Goal: Find specific page/section: Find specific page/section

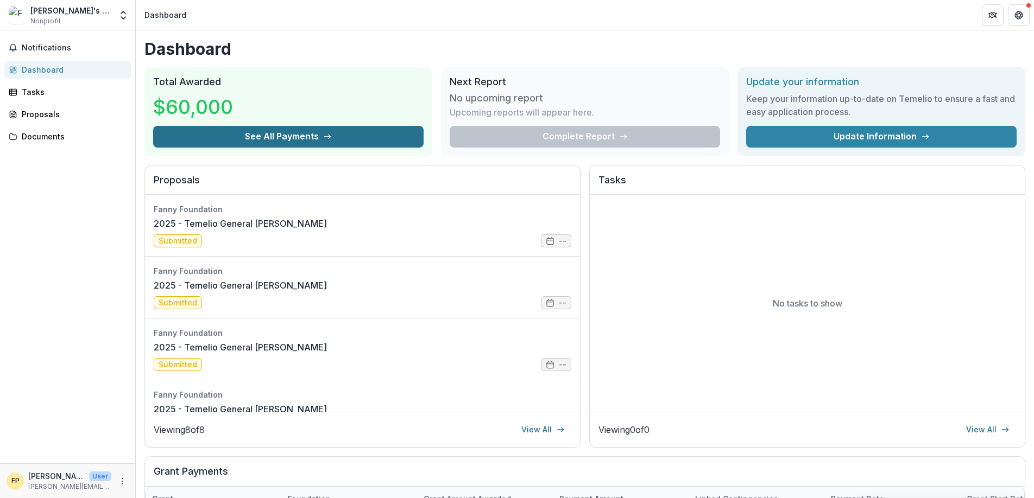
click at [336, 138] on button "See All Payments" at bounding box center [288, 137] width 270 height 22
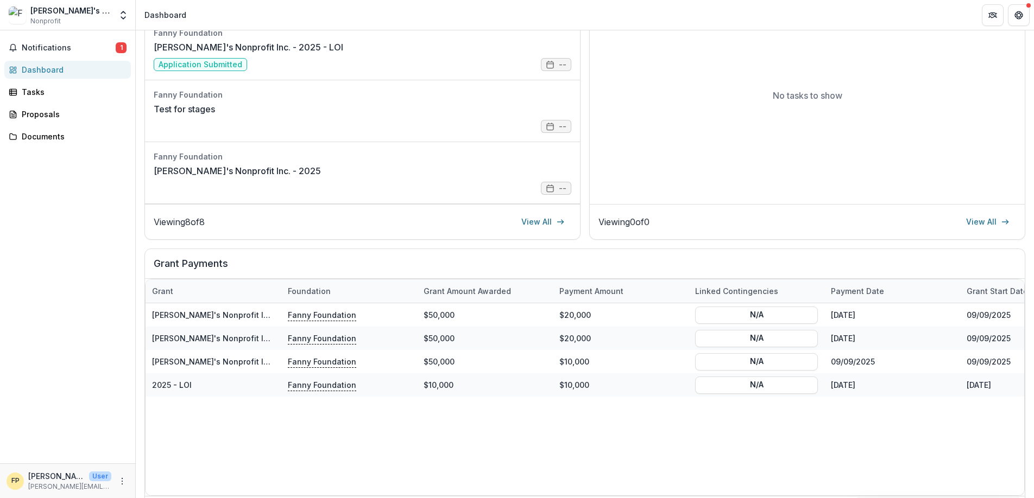
scroll to position [278, 0]
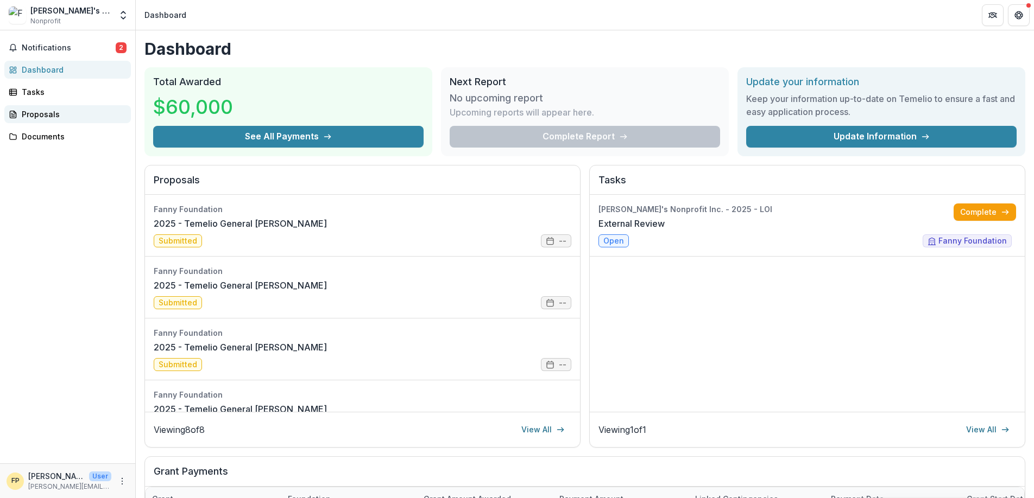
click at [55, 114] on div "Proposals" at bounding box center [72, 114] width 100 height 11
